Goal: Information Seeking & Learning: Check status

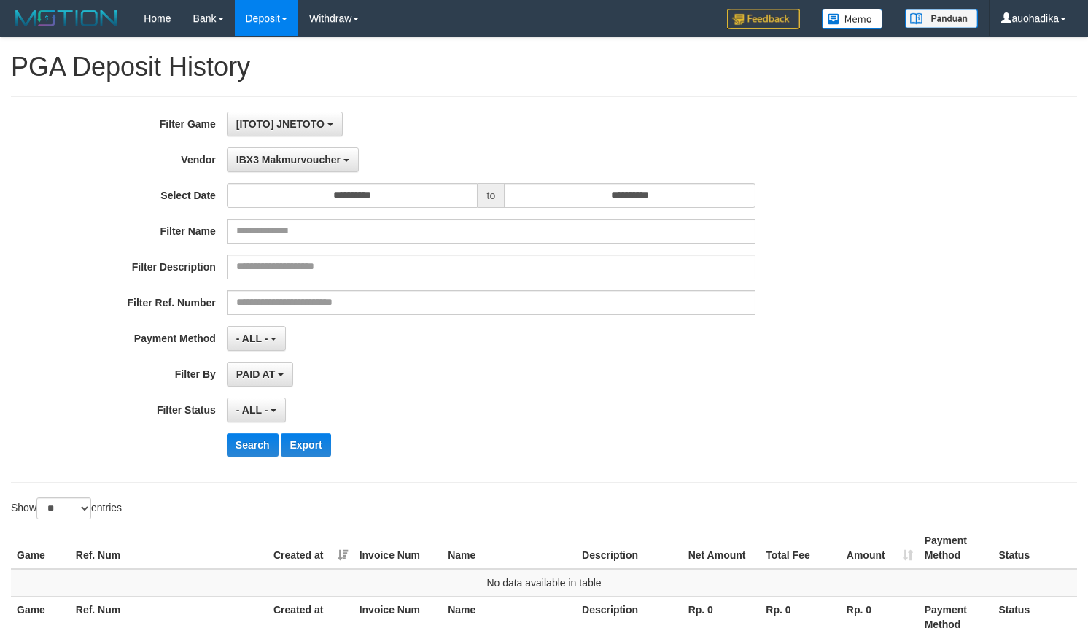
select select "**********"
select select "**"
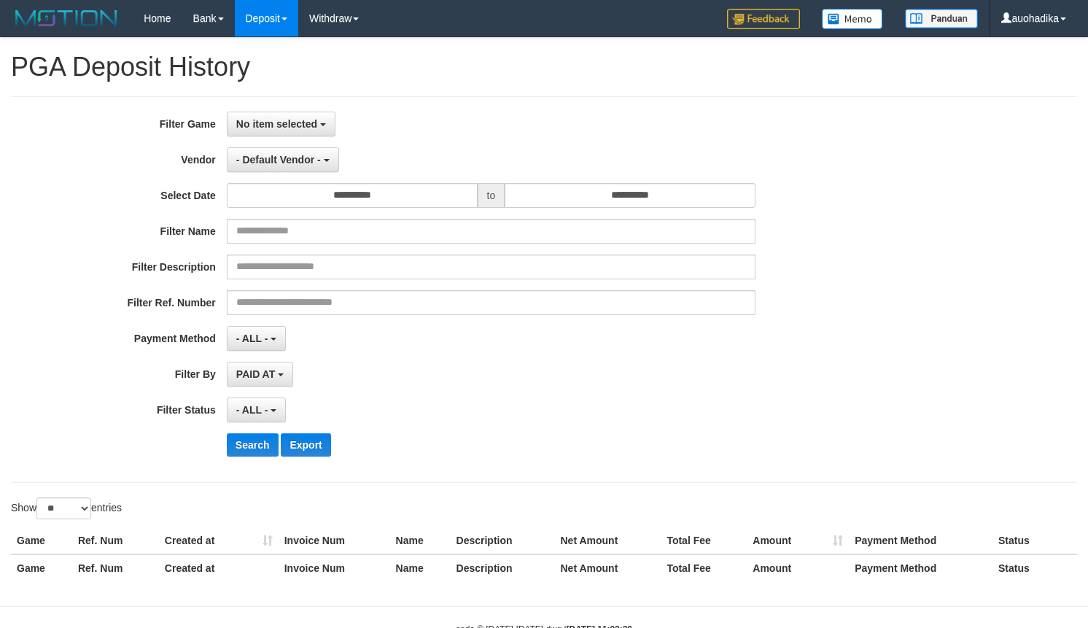
select select
select select "**"
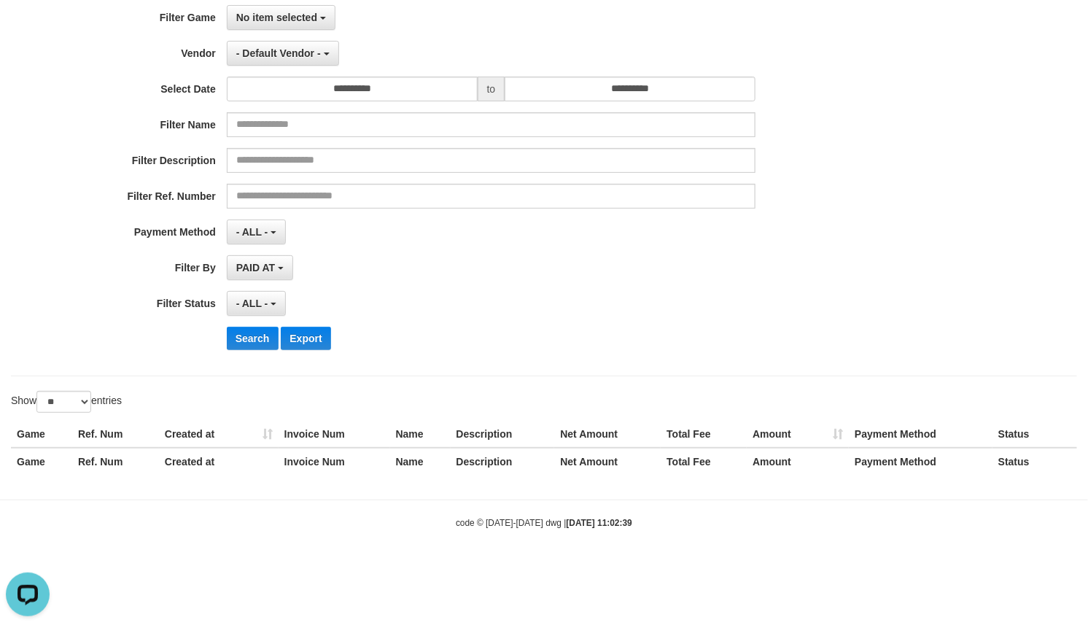
scroll to position [46, 0]
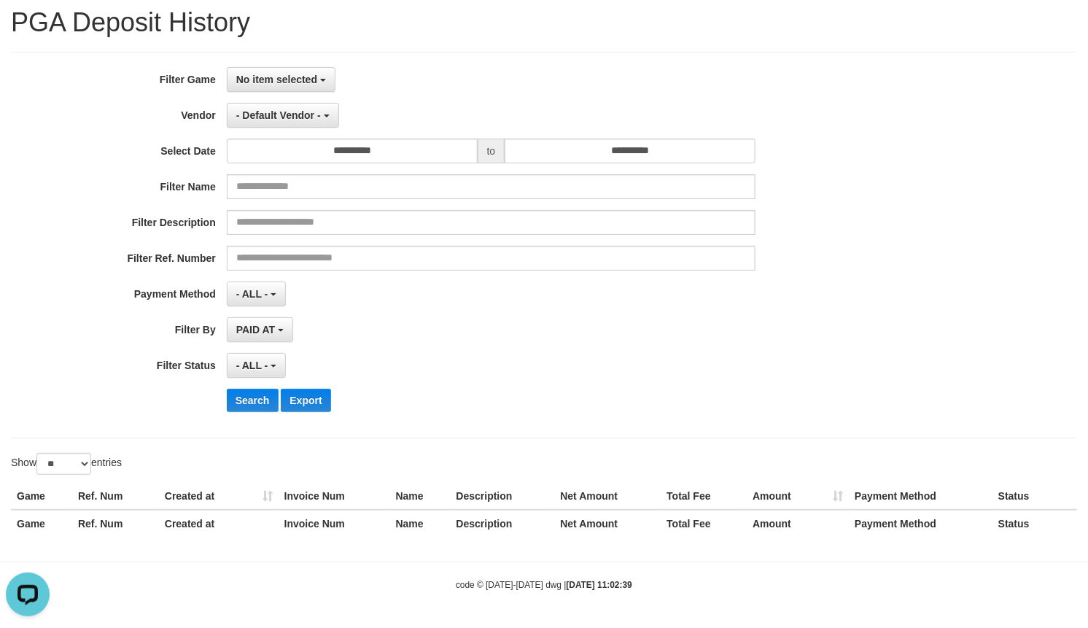
click at [303, 63] on div "**********" at bounding box center [544, 245] width 1066 height 386
click at [296, 68] on button "No item selected" at bounding box center [281, 79] width 109 height 25
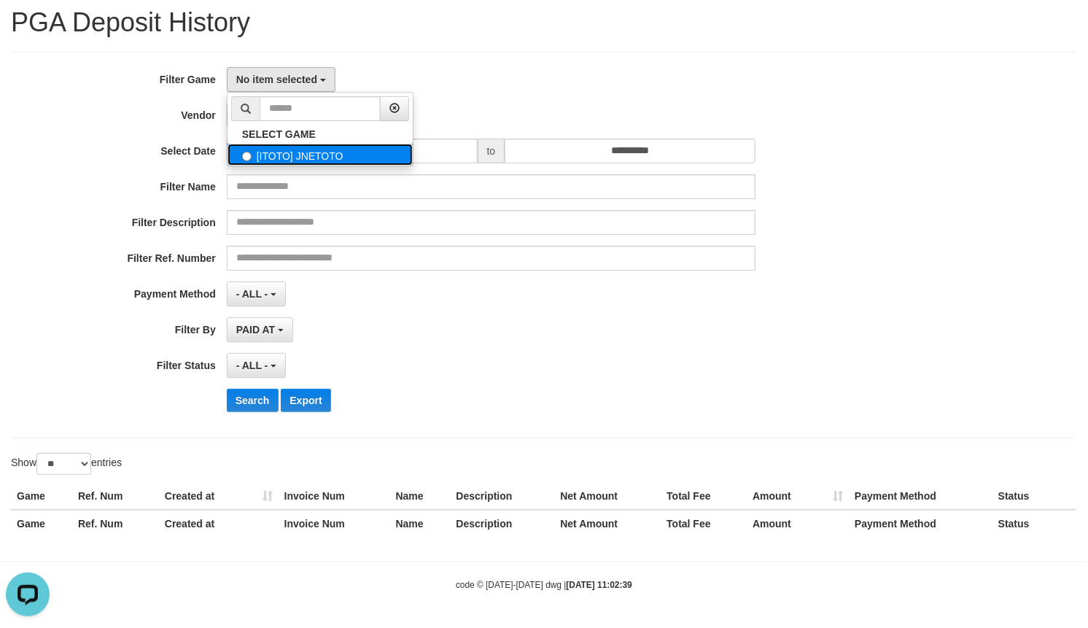
click at [297, 153] on label "[ITOTO] JNETOTO" at bounding box center [319, 155] width 185 height 22
select select "***"
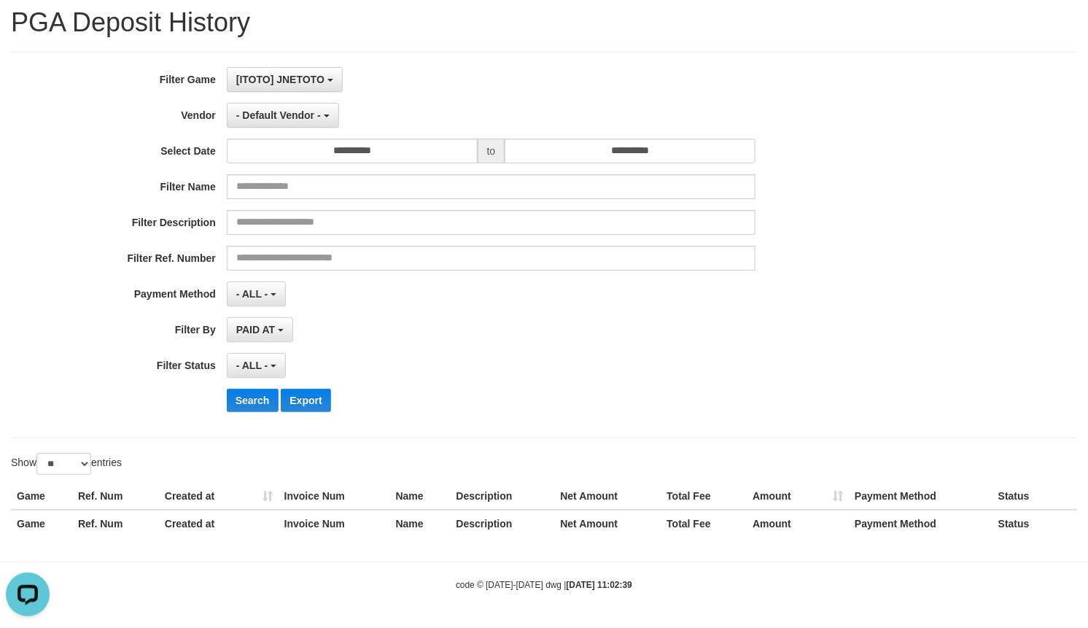
scroll to position [12, 0]
click at [287, 128] on div "**********" at bounding box center [453, 245] width 906 height 356
click at [283, 121] on button "- Default Vendor -" at bounding box center [283, 115] width 112 height 25
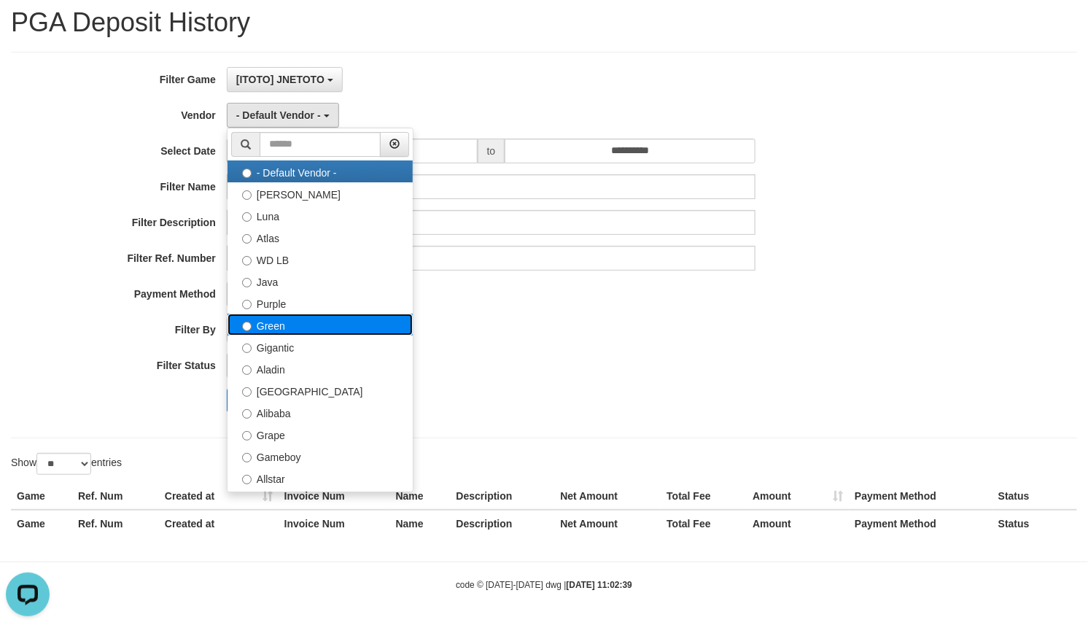
click at [345, 324] on label "Green" at bounding box center [319, 324] width 185 height 22
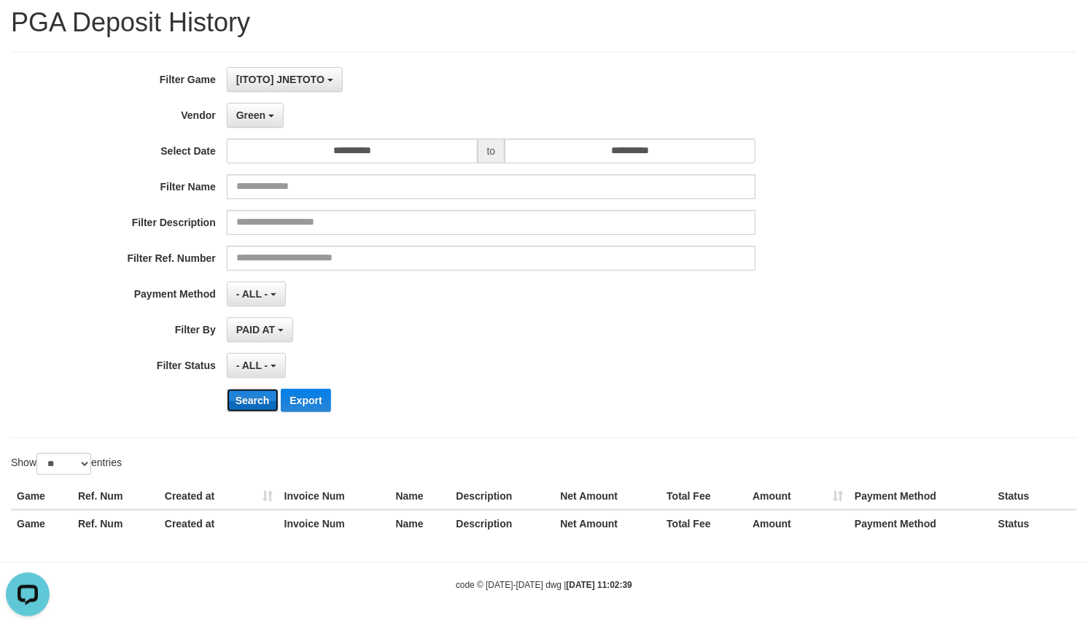
click at [264, 401] on button "Search" at bounding box center [253, 400] width 52 height 23
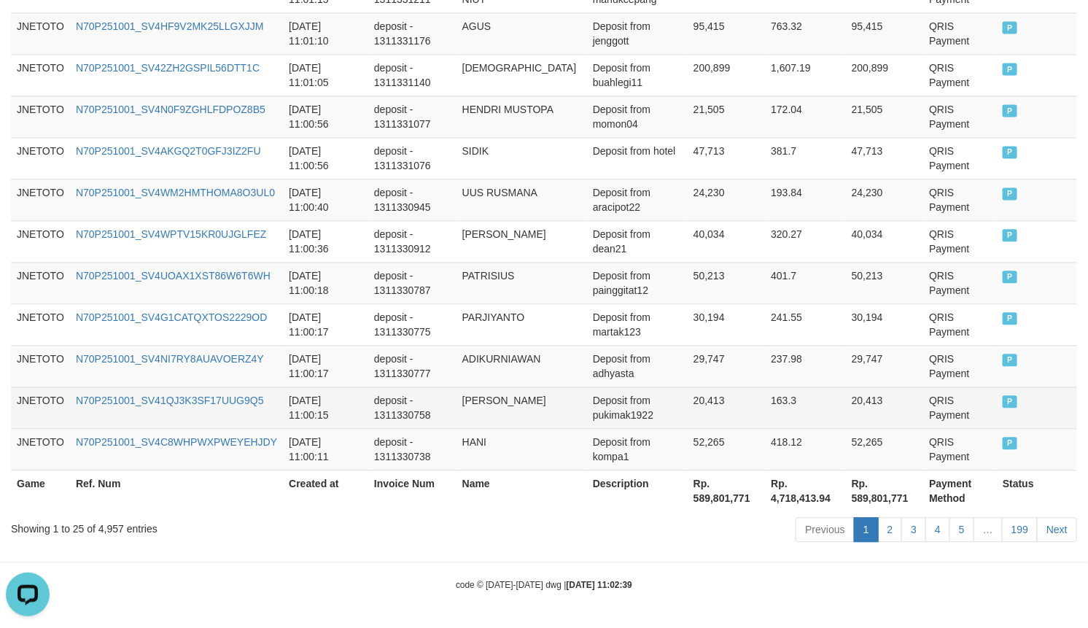
scroll to position [1145, 0]
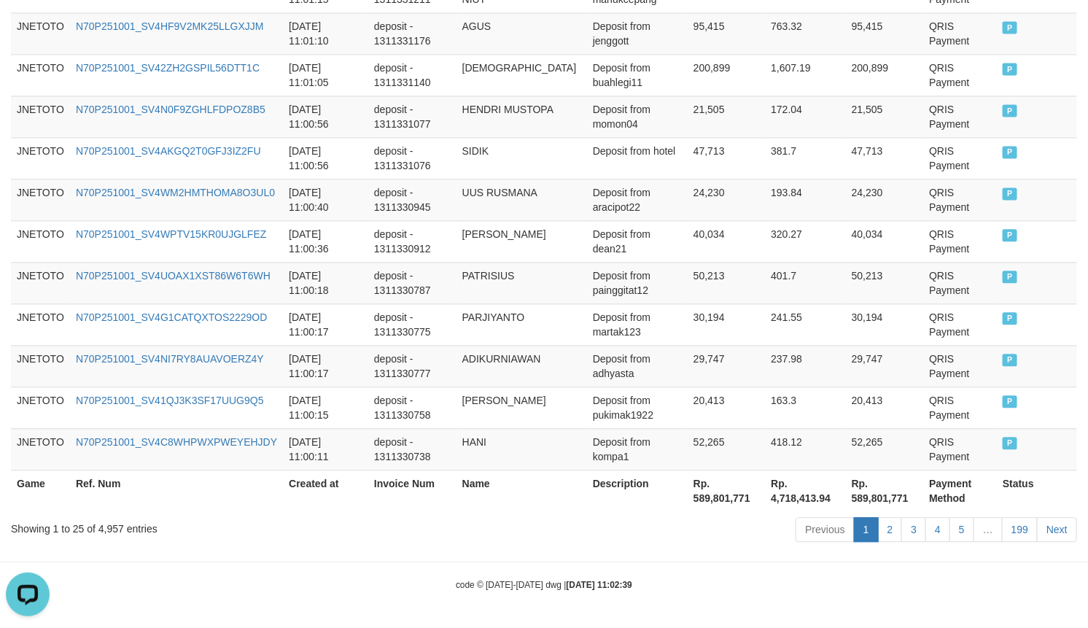
click at [109, 527] on div "Showing 1 to 25 of 4,957 entries" at bounding box center [227, 525] width 432 height 20
copy div "4,957"
click at [700, 497] on th "Rp. 589,801,771" at bounding box center [725, 490] width 77 height 42
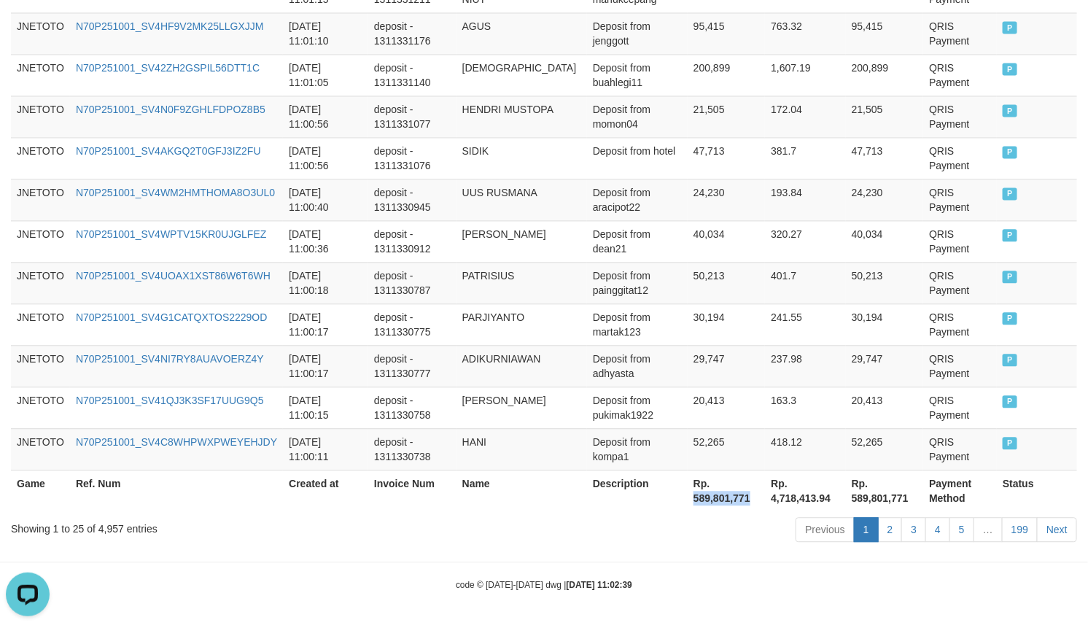
copy th "589,801,771"
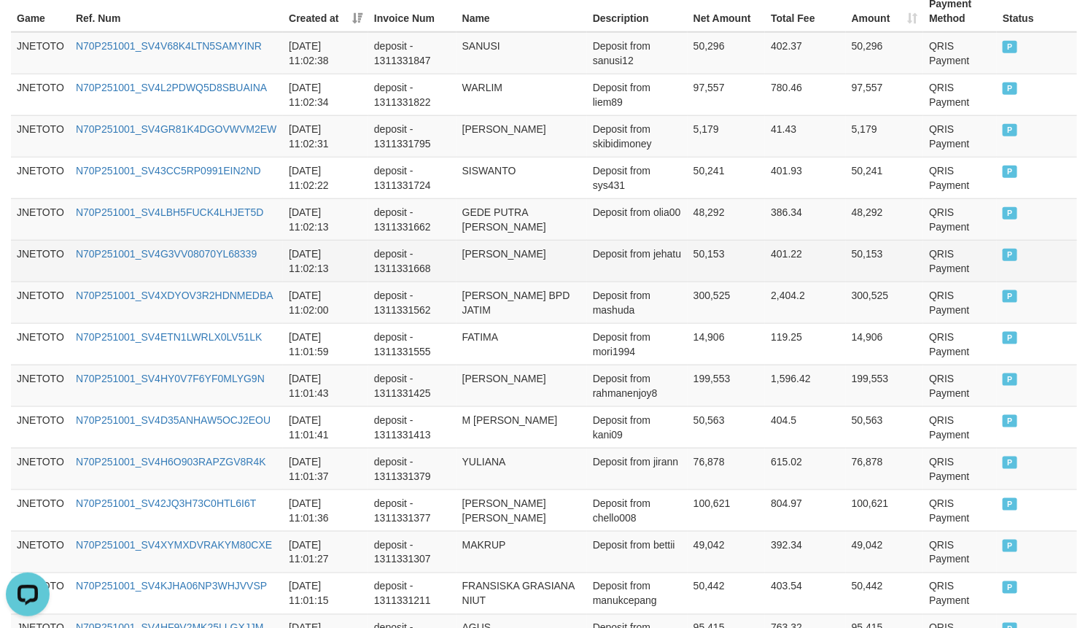
scroll to position [0, 0]
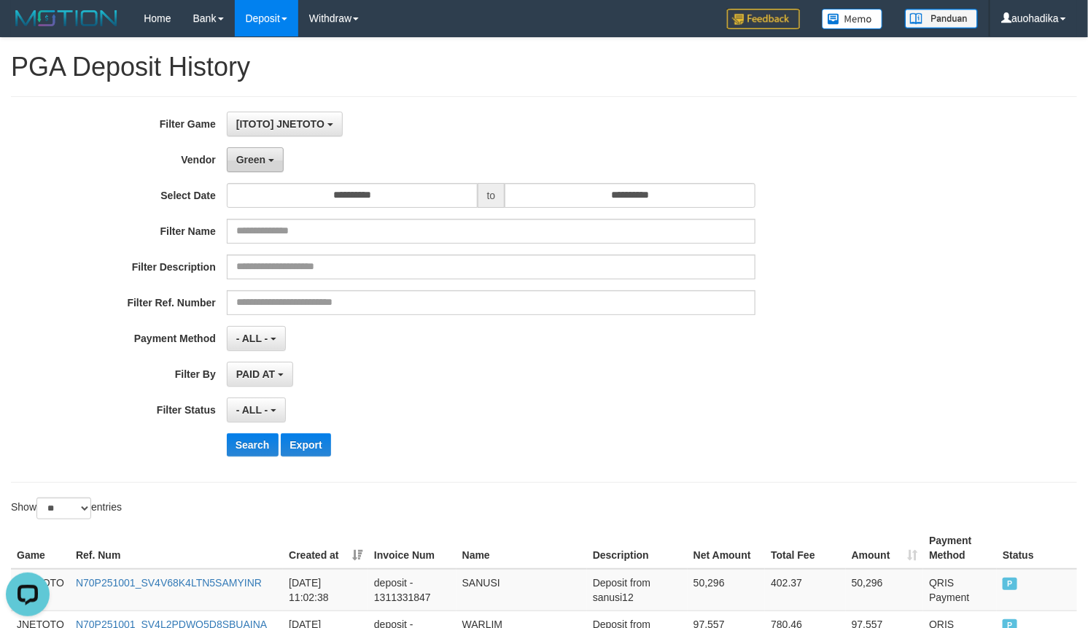
click at [261, 171] on button "Green" at bounding box center [255, 159] width 57 height 25
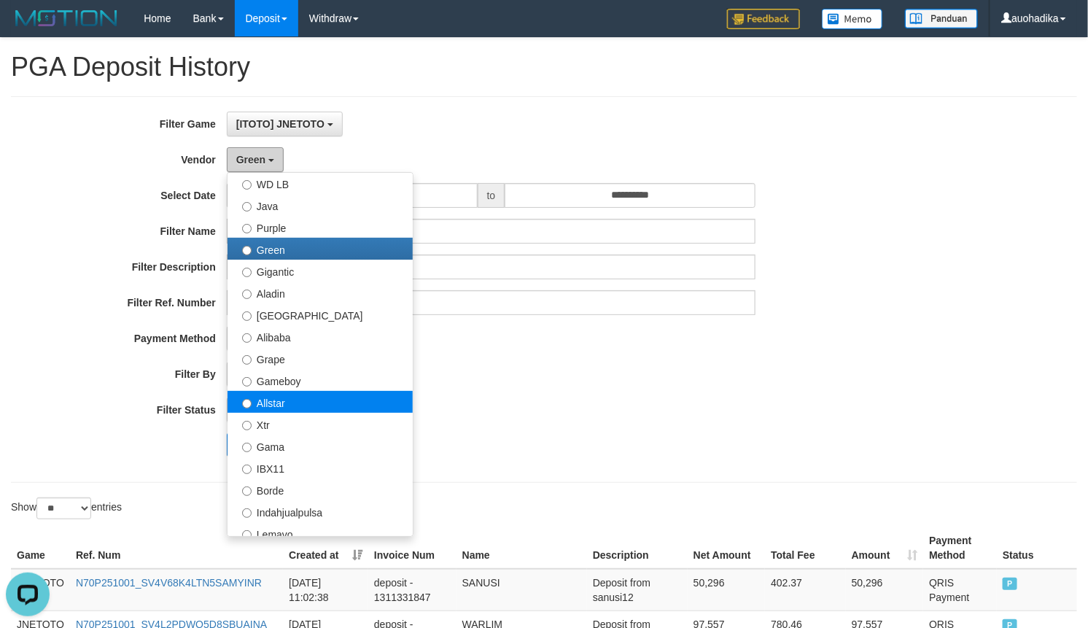
scroll to position [121, 0]
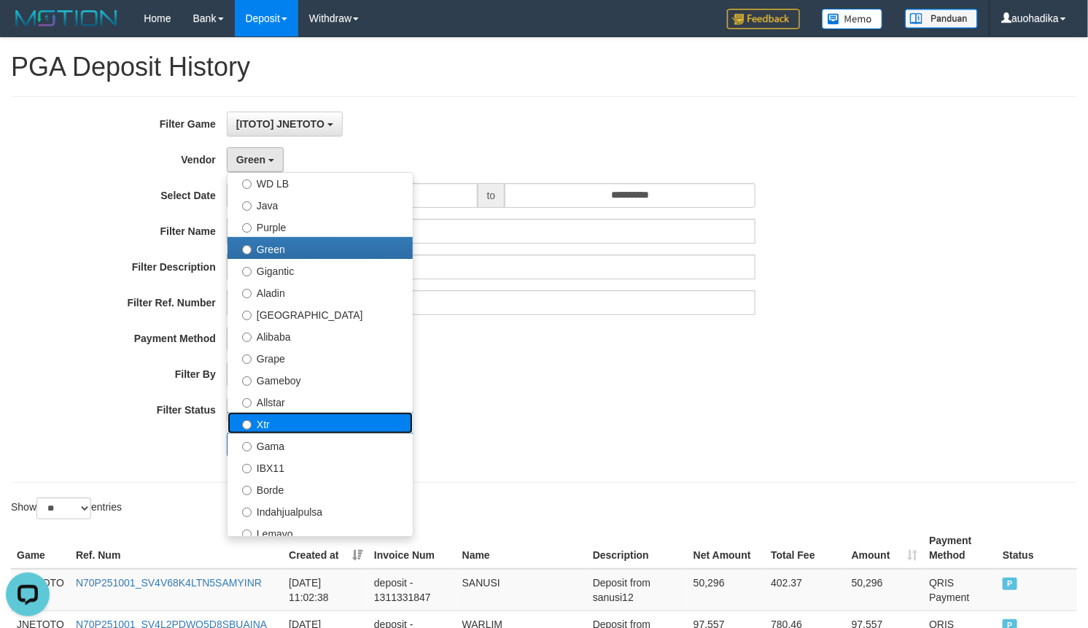
click at [290, 420] on label "Xtr" at bounding box center [319, 423] width 185 height 22
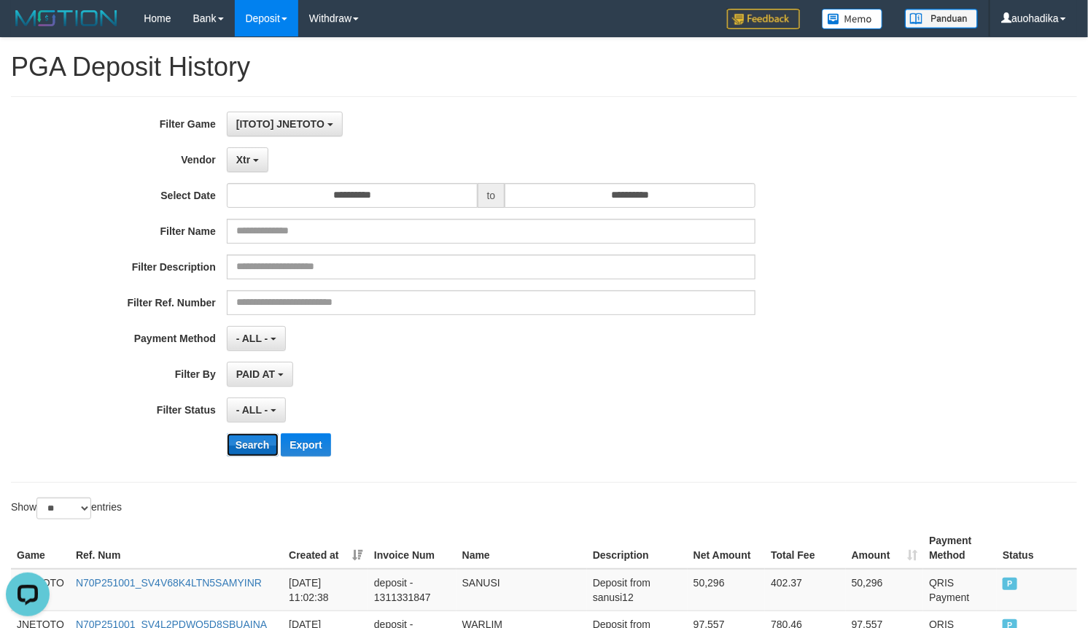
click at [252, 454] on button "Search" at bounding box center [253, 444] width 52 height 23
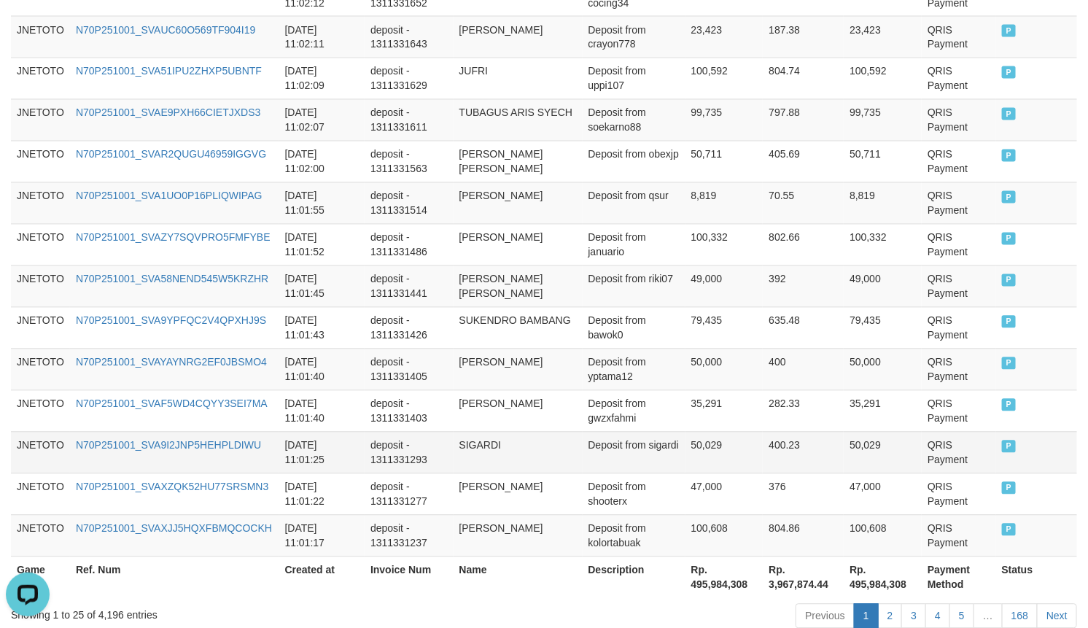
scroll to position [1145, 0]
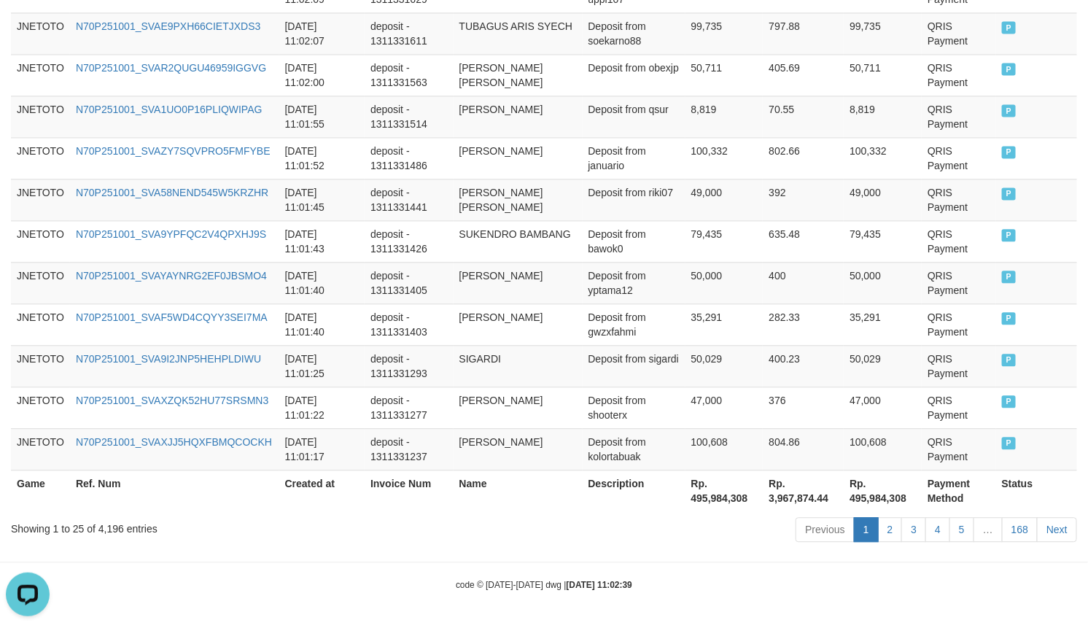
click at [96, 526] on div "Showing 1 to 25 of 4,196 entries" at bounding box center [227, 525] width 432 height 20
click at [109, 526] on div "Showing 1 to 25 of 4,196 entries" at bounding box center [227, 525] width 432 height 20
copy div "4,196"
click at [709, 496] on th "Rp. 495,984,308" at bounding box center [724, 490] width 78 height 42
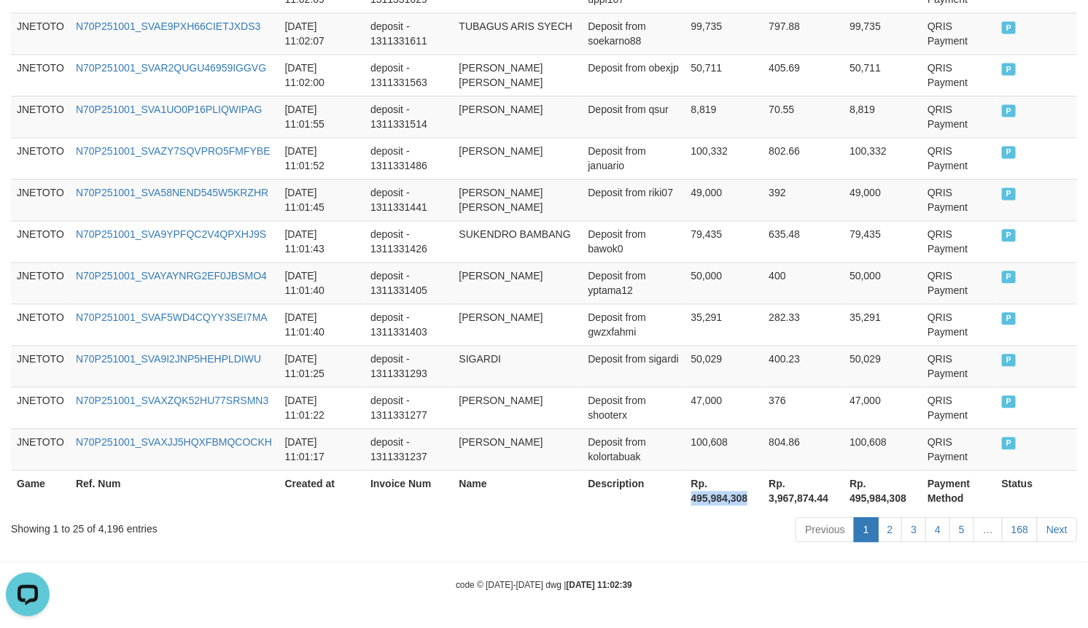
click at [709, 496] on th "Rp. 495,984,308" at bounding box center [724, 490] width 78 height 42
copy th "495,984,308"
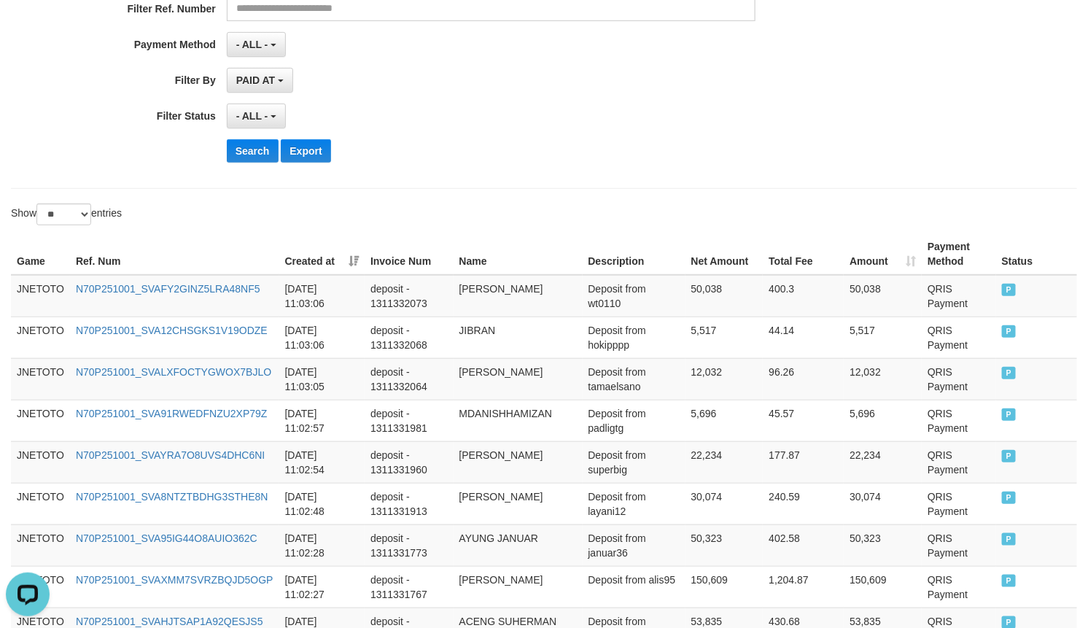
scroll to position [0, 0]
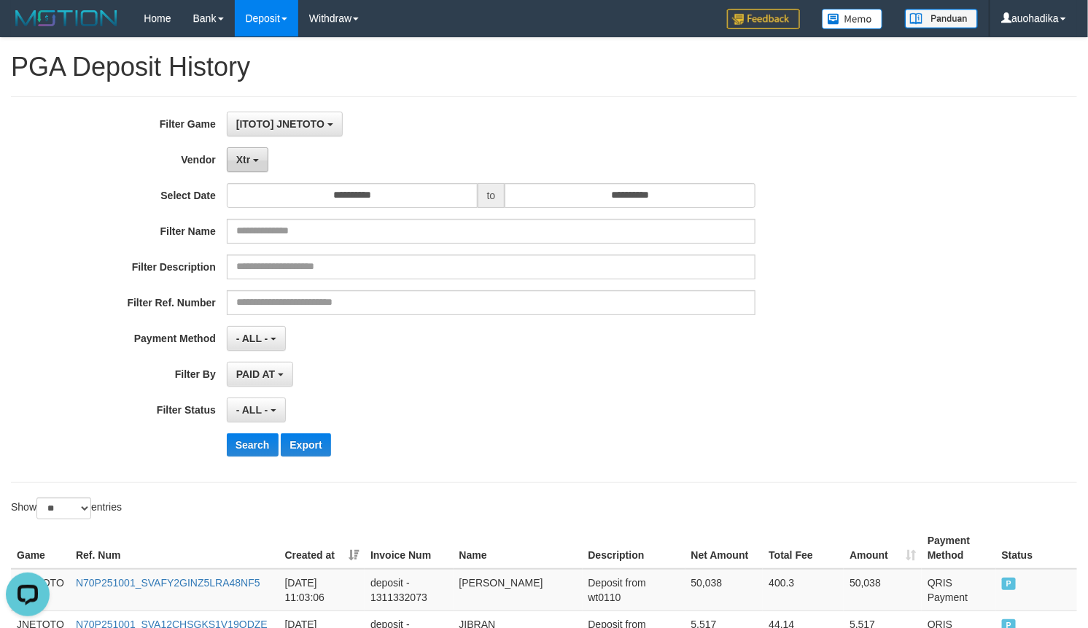
click at [252, 163] on button "Xtr" at bounding box center [248, 159] width 42 height 25
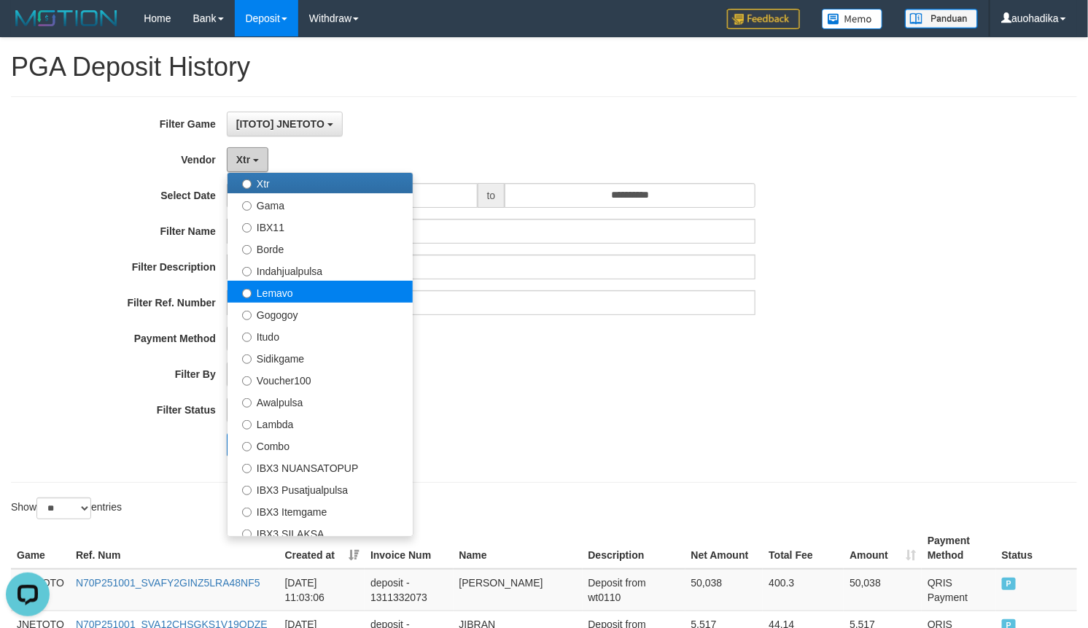
scroll to position [365, 0]
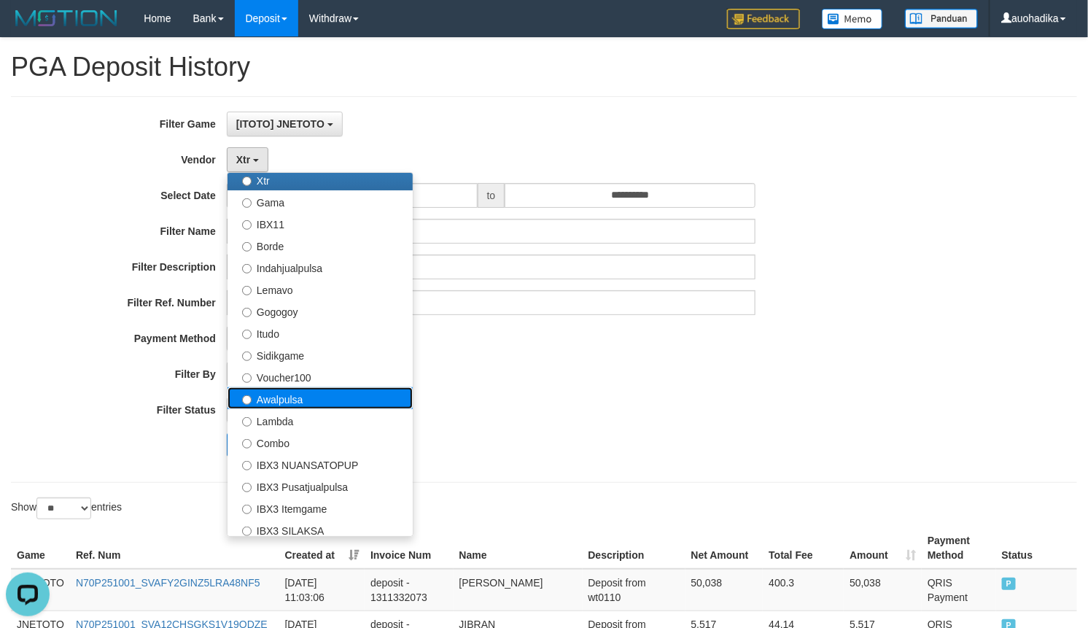
click at [323, 397] on label "Awalpulsa" at bounding box center [319, 398] width 185 height 22
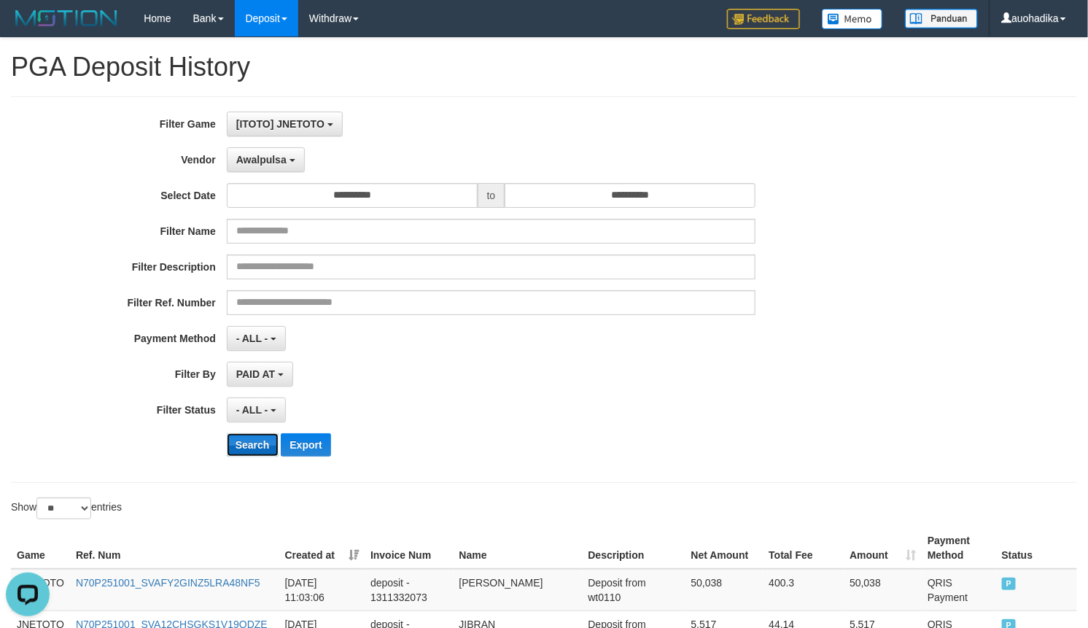
click at [249, 446] on button "Search" at bounding box center [253, 444] width 52 height 23
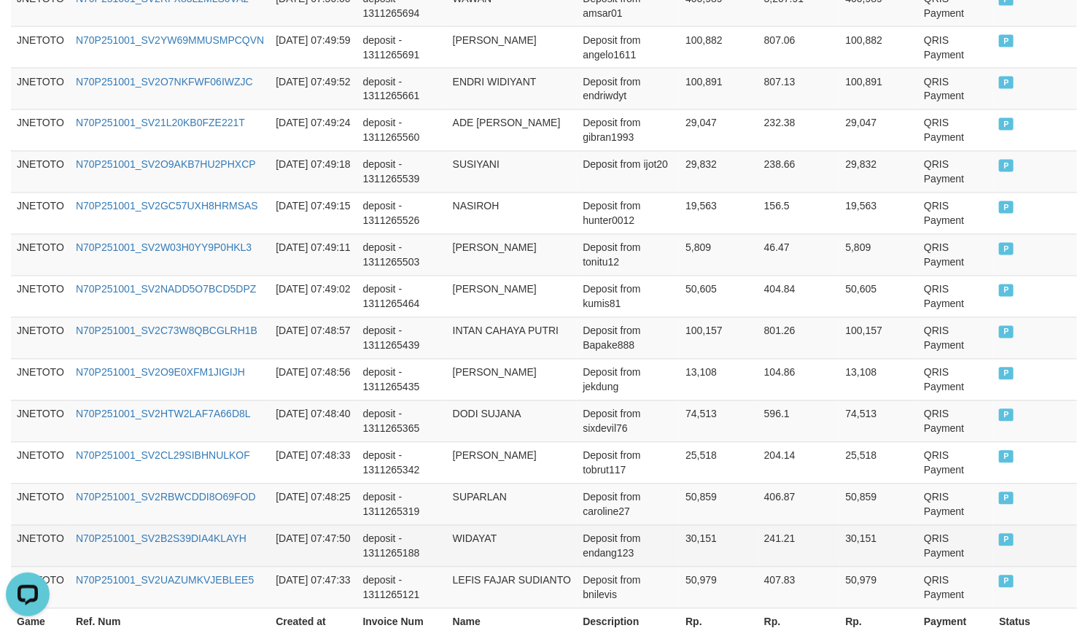
scroll to position [1145, 0]
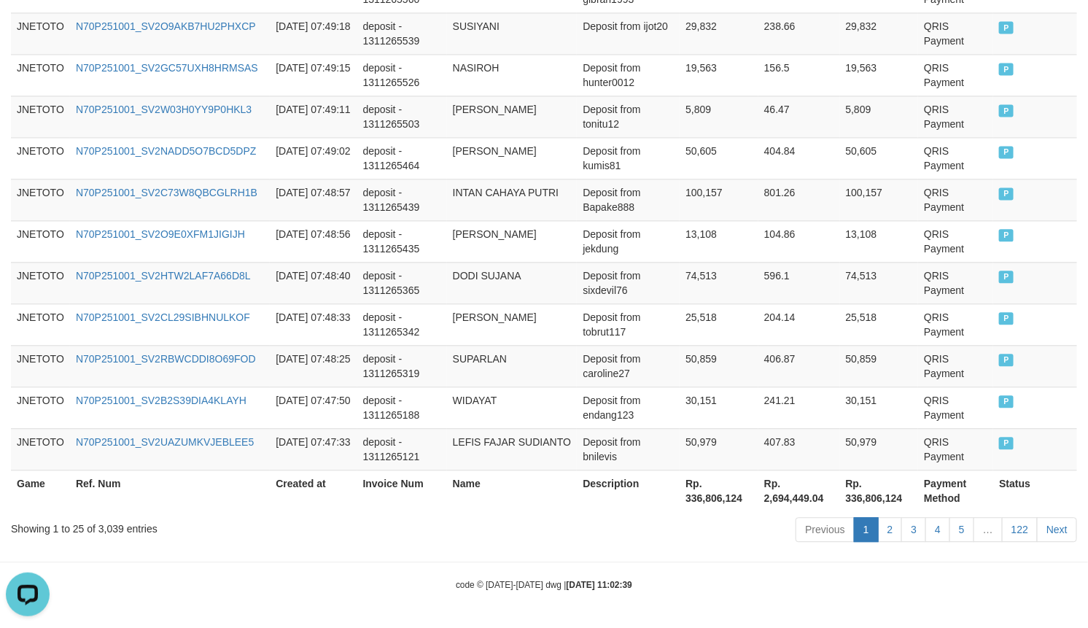
click at [108, 527] on div "Showing 1 to 25 of 3,039 entries" at bounding box center [227, 525] width 432 height 20
copy div "3,039"
click at [701, 502] on th "Rp. 336,806,124" at bounding box center [718, 490] width 79 height 42
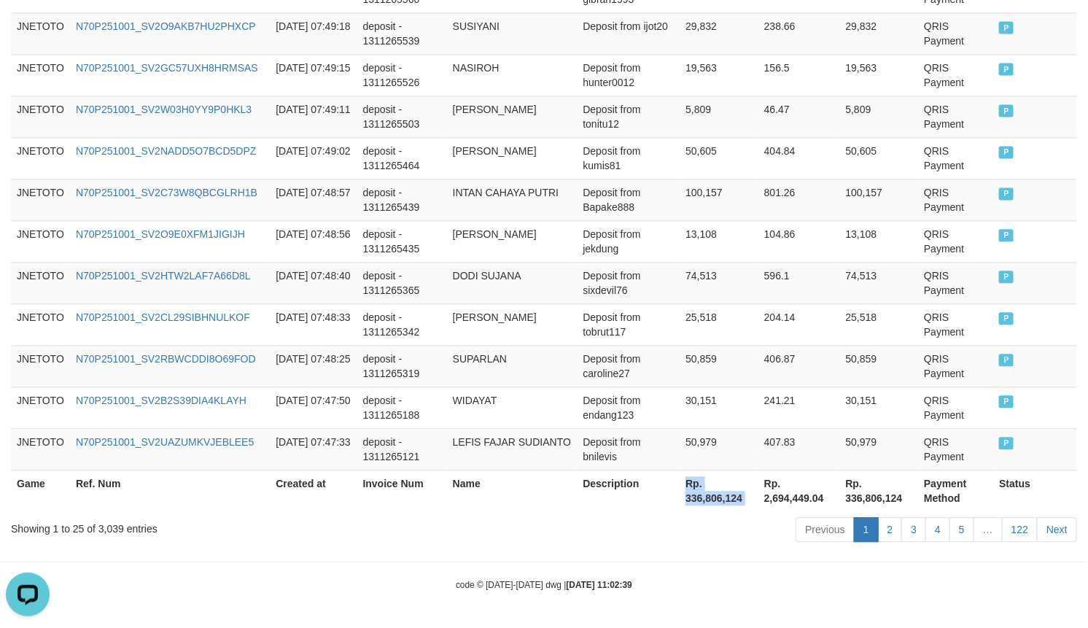
click at [702, 503] on th "Rp. 336,806,124" at bounding box center [718, 490] width 79 height 42
copy th "Rp. 336,806,124"
click at [704, 493] on th "Rp. 336,806,124" at bounding box center [718, 490] width 79 height 42
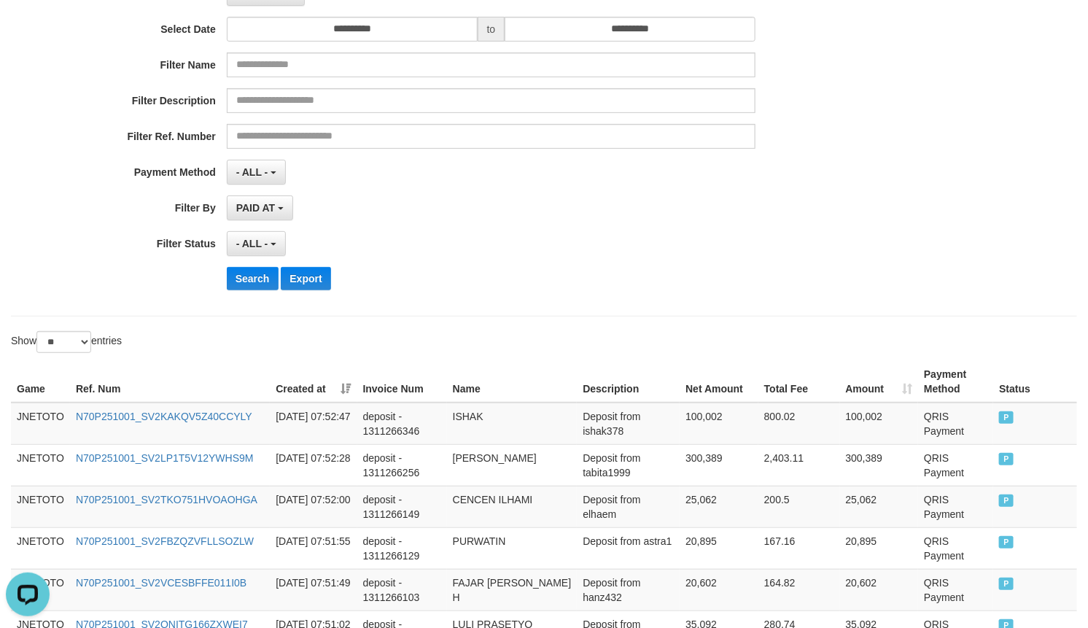
scroll to position [0, 0]
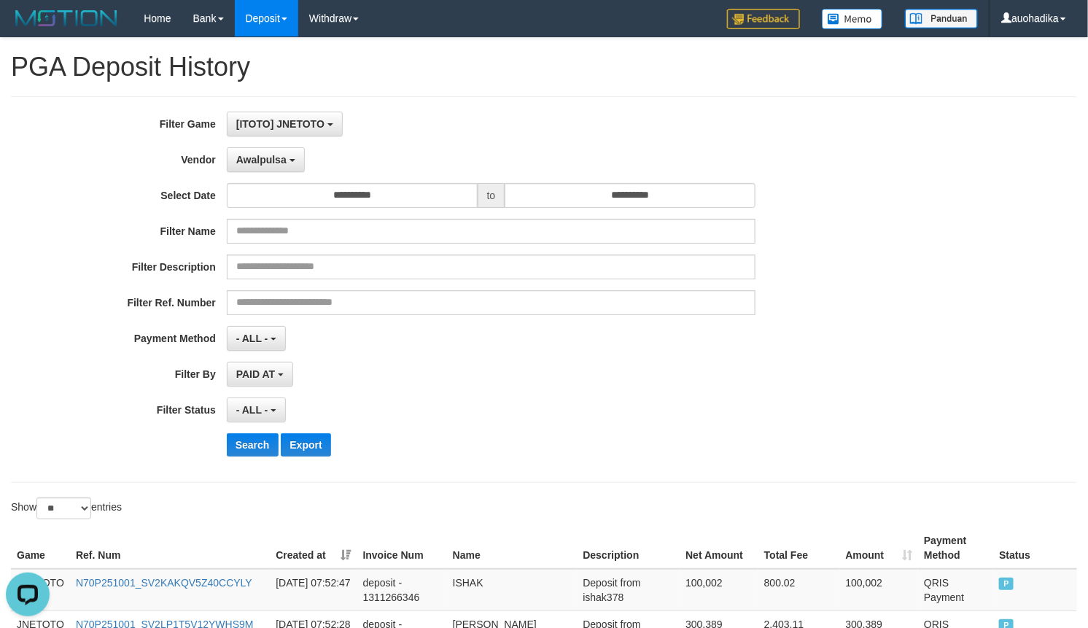
click at [267, 175] on div "**********" at bounding box center [453, 290] width 906 height 356
click at [268, 169] on button "Awalpulsa" at bounding box center [266, 159] width 78 height 25
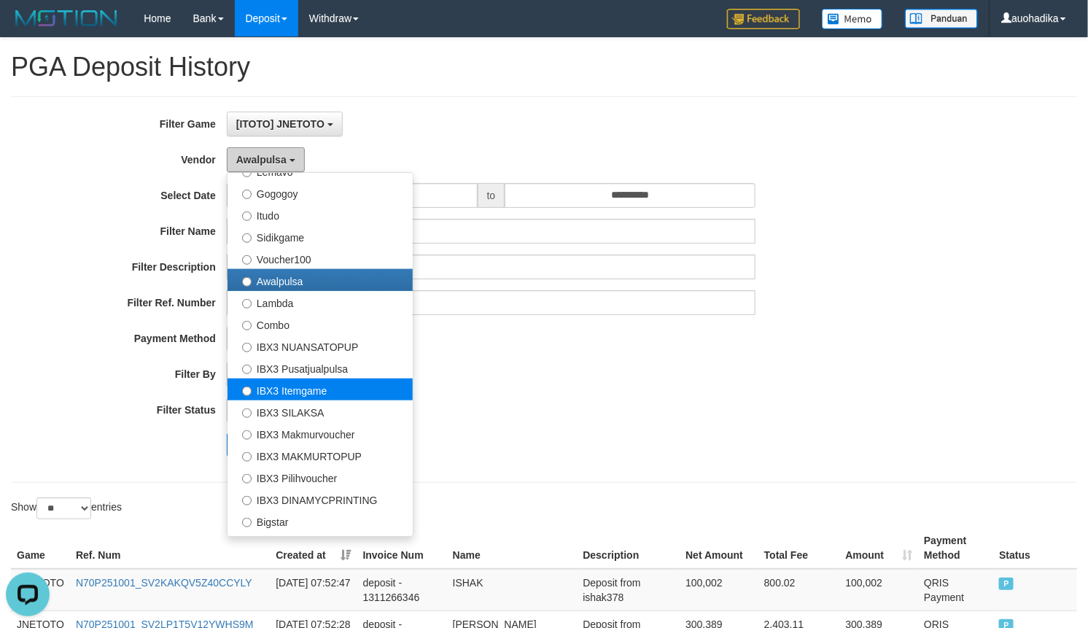
scroll to position [486, 0]
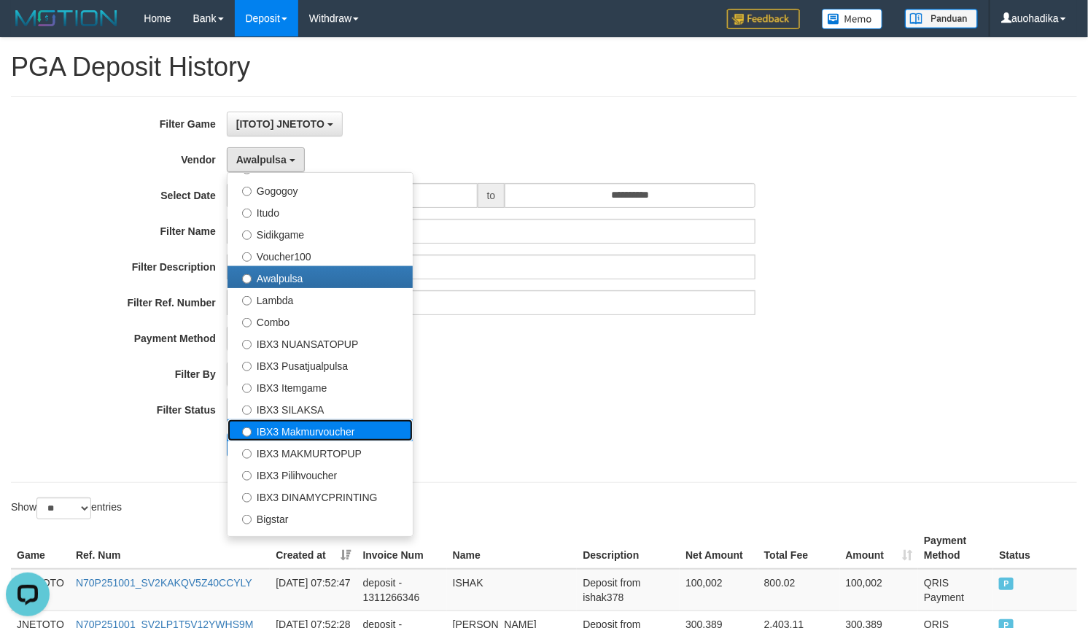
click at [373, 424] on label "IBX3 Makmurvoucher" at bounding box center [319, 430] width 185 height 22
select select "**********"
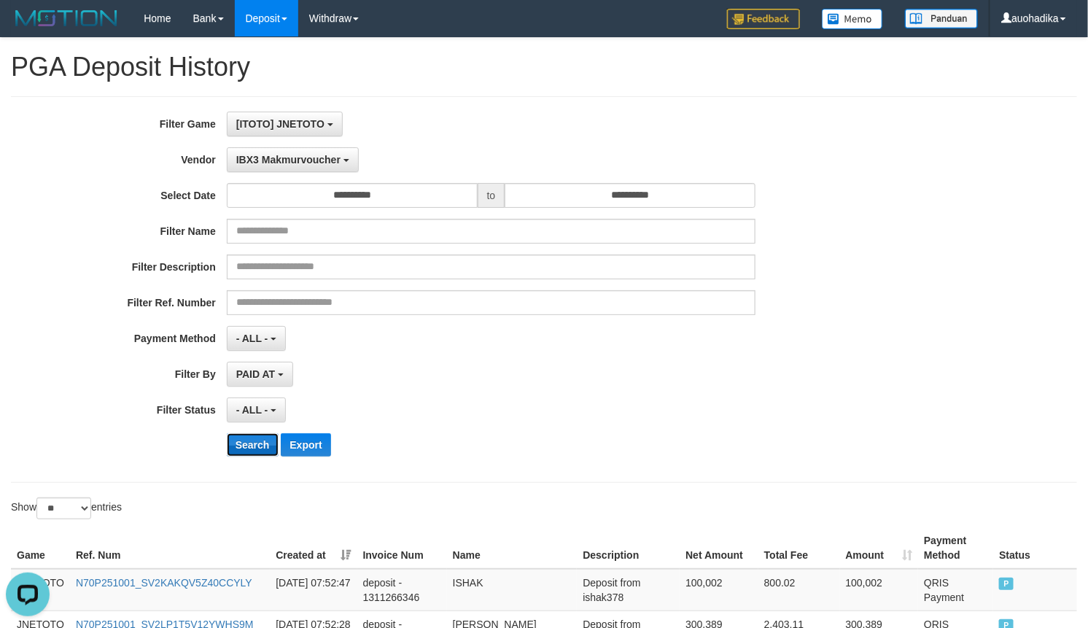
click at [254, 445] on button "Search" at bounding box center [253, 444] width 52 height 23
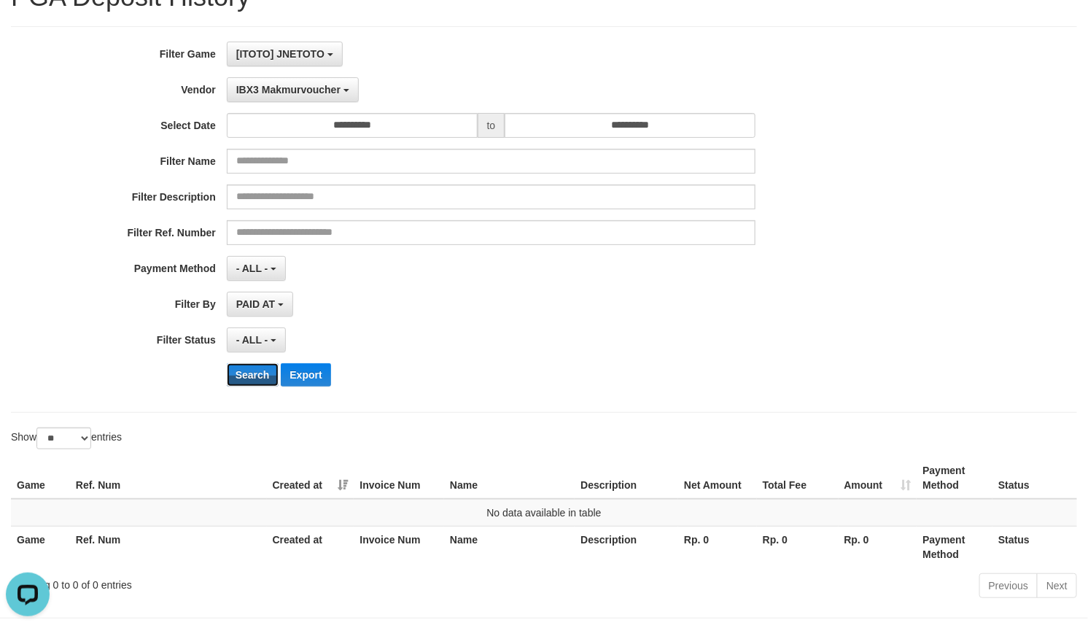
scroll to position [128, 0]
